Goal: Complete application form

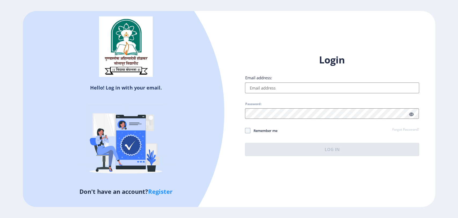
type input "aparna@edulab.in"
click at [331, 151] on button "Log In" at bounding box center [332, 149] width 174 height 13
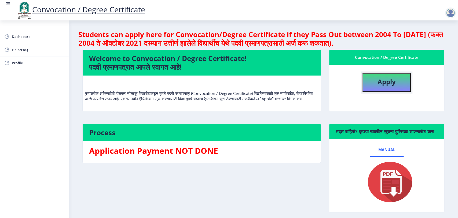
click at [387, 82] on b "Apply" at bounding box center [387, 81] width 18 height 9
select select
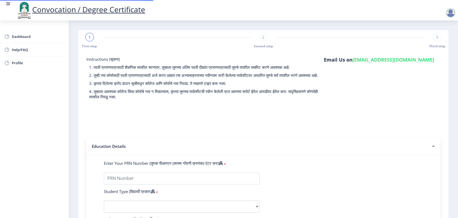
type input "43567890"
select select "Regular"
select select "2023"
select select
select select "Grade A"
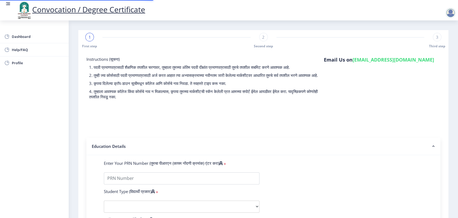
type input "2345678"
type input "test"
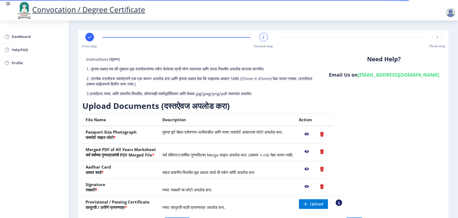
click at [90, 37] on rect at bounding box center [89, 36] width 5 height 5
select select "Regular"
select select "2023"
select select "Grade A"
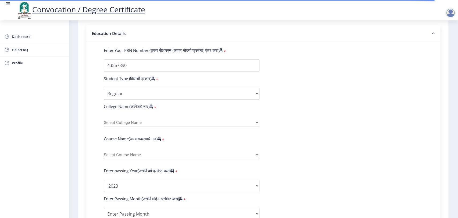
scroll to position [149, 0]
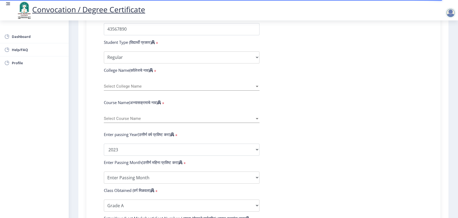
click at [188, 89] on span "Select College Name" at bounding box center [179, 86] width 151 height 5
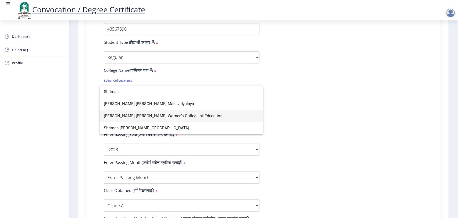
type input "Shriman"
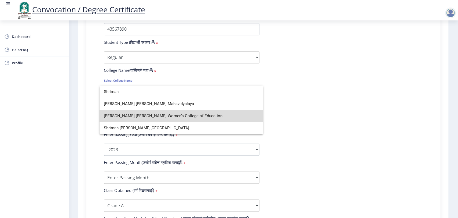
click at [206, 116] on span "[PERSON_NAME] [PERSON_NAME] Women's College of Education" at bounding box center [181, 116] width 155 height 12
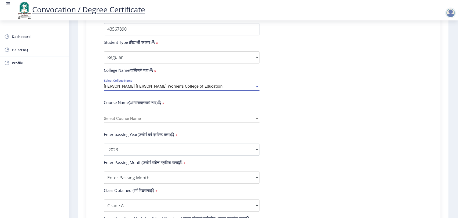
click at [160, 121] on span "Select Course Name" at bounding box center [179, 118] width 151 height 5
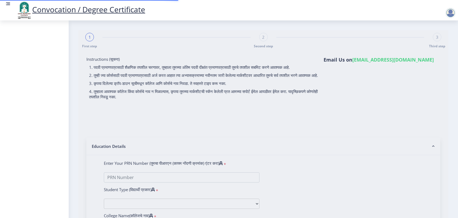
select select
type input "test"
type input "dfg"
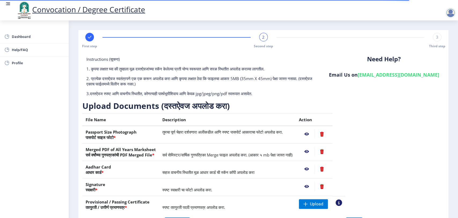
click at [92, 38] on rect at bounding box center [89, 36] width 5 height 5
select select "Regular"
select select "2023"
select select "Grade A"
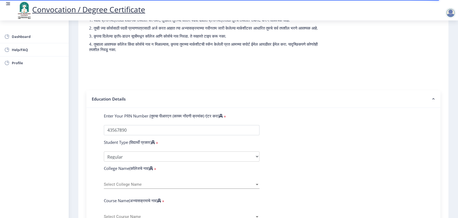
scroll to position [119, 0]
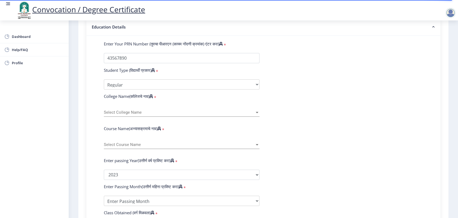
click at [162, 115] on span "Select College Name" at bounding box center [179, 112] width 151 height 5
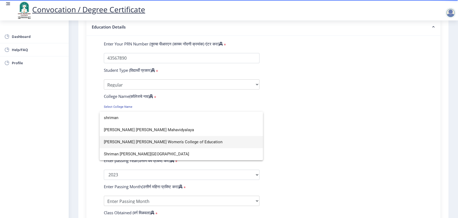
type input "shriman"
click at [172, 139] on span "[PERSON_NAME] [PERSON_NAME] Women's College of Education" at bounding box center [181, 142] width 155 height 12
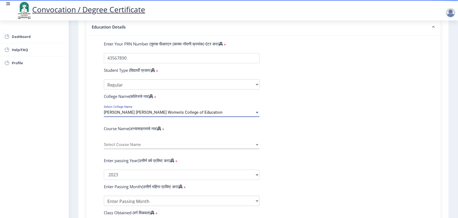
click at [171, 147] on span "Select Course Name" at bounding box center [179, 144] width 151 height 5
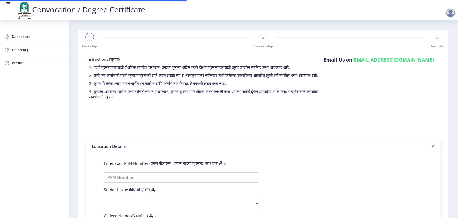
select select
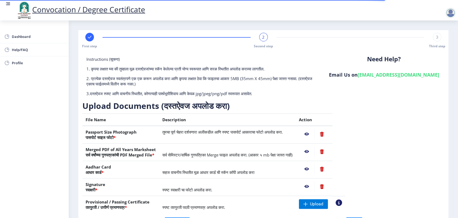
click at [90, 38] on rect at bounding box center [89, 36] width 5 height 5
select select "Regular"
select select "2023"
select select "Grade A"
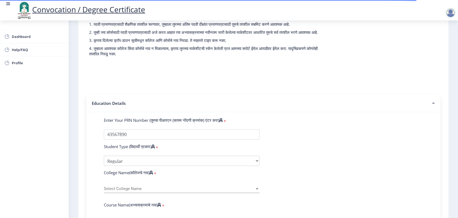
scroll to position [89, 0]
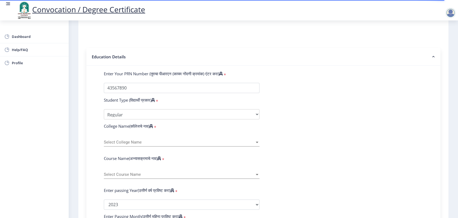
click at [150, 144] on span "Select College Name" at bounding box center [179, 142] width 151 height 5
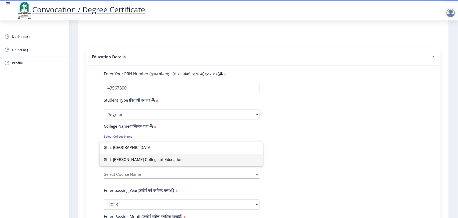
type input "Shri. [GEOGRAPHIC_DATA]"
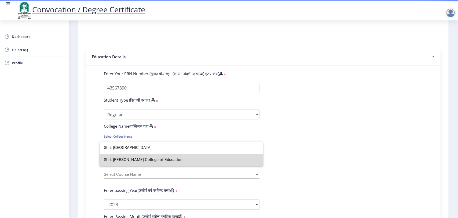
click at [153, 160] on span "Shri. [PERSON_NAME] College of Education" at bounding box center [181, 160] width 155 height 12
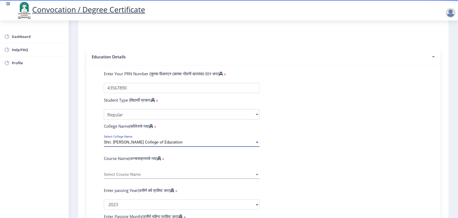
click at [158, 177] on span "Select Course Name" at bounding box center [179, 174] width 151 height 5
